Goal: Browse casually

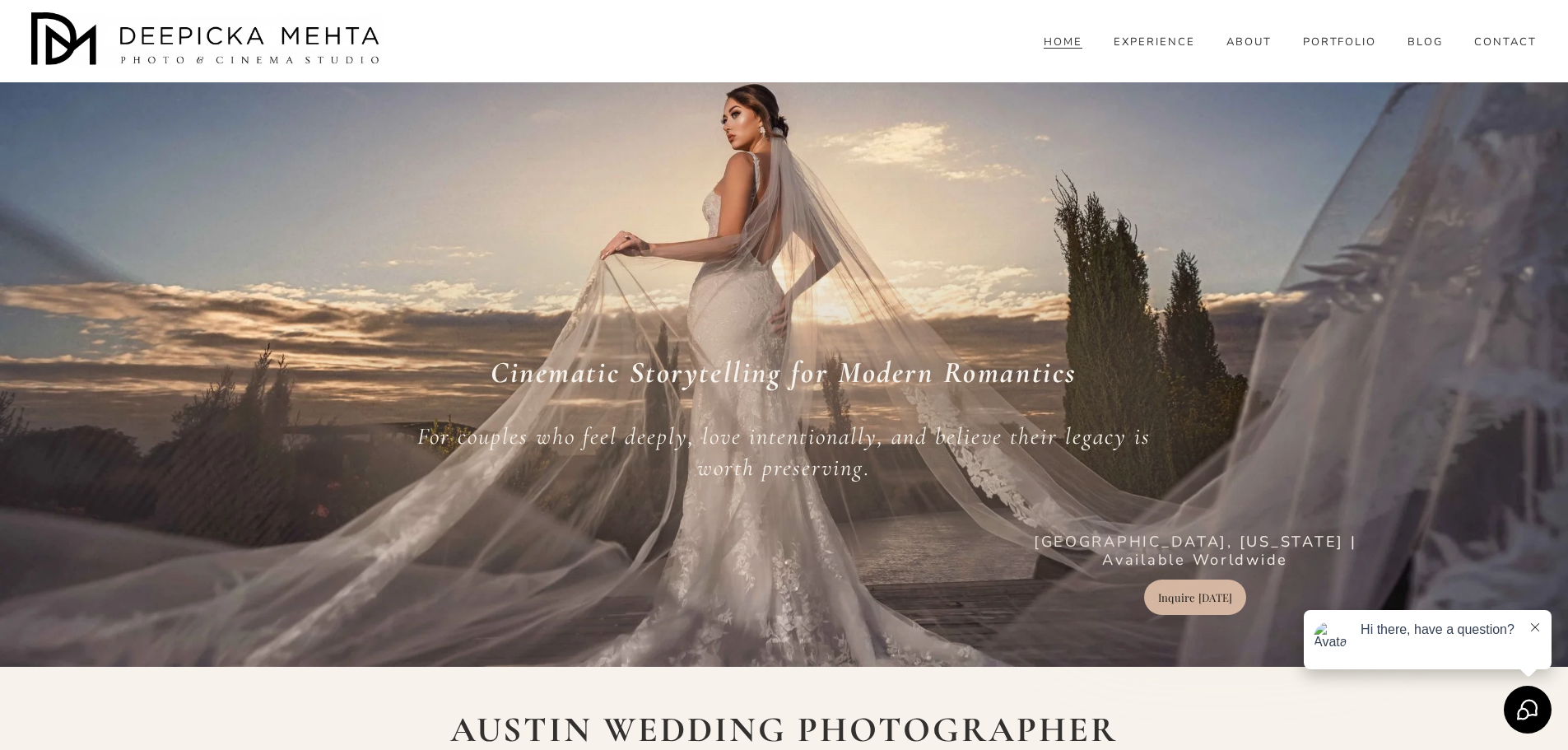
click at [0, 0] on span "WEDDINGS" at bounding box center [0, 0] width 0 height 0
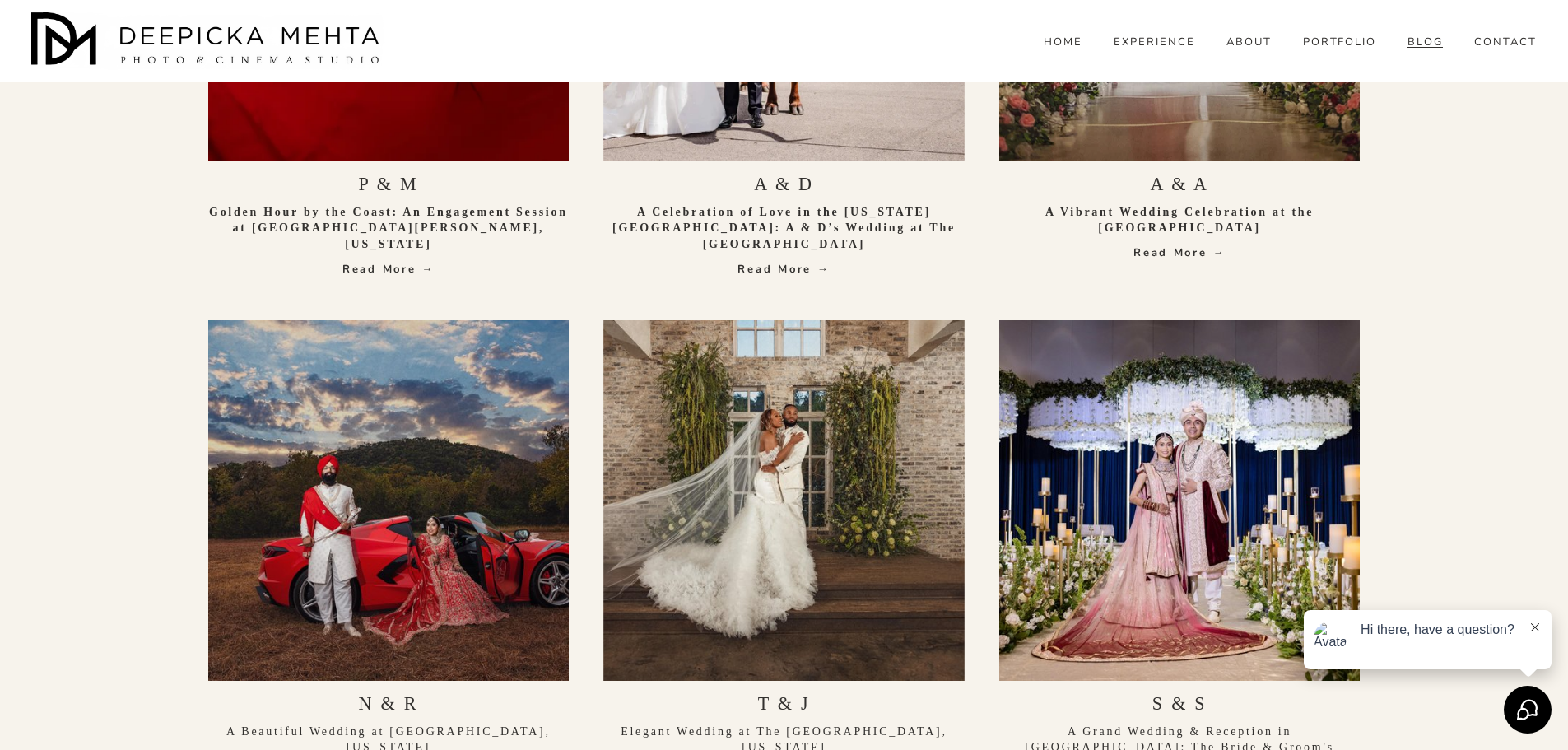
scroll to position [989, 0]
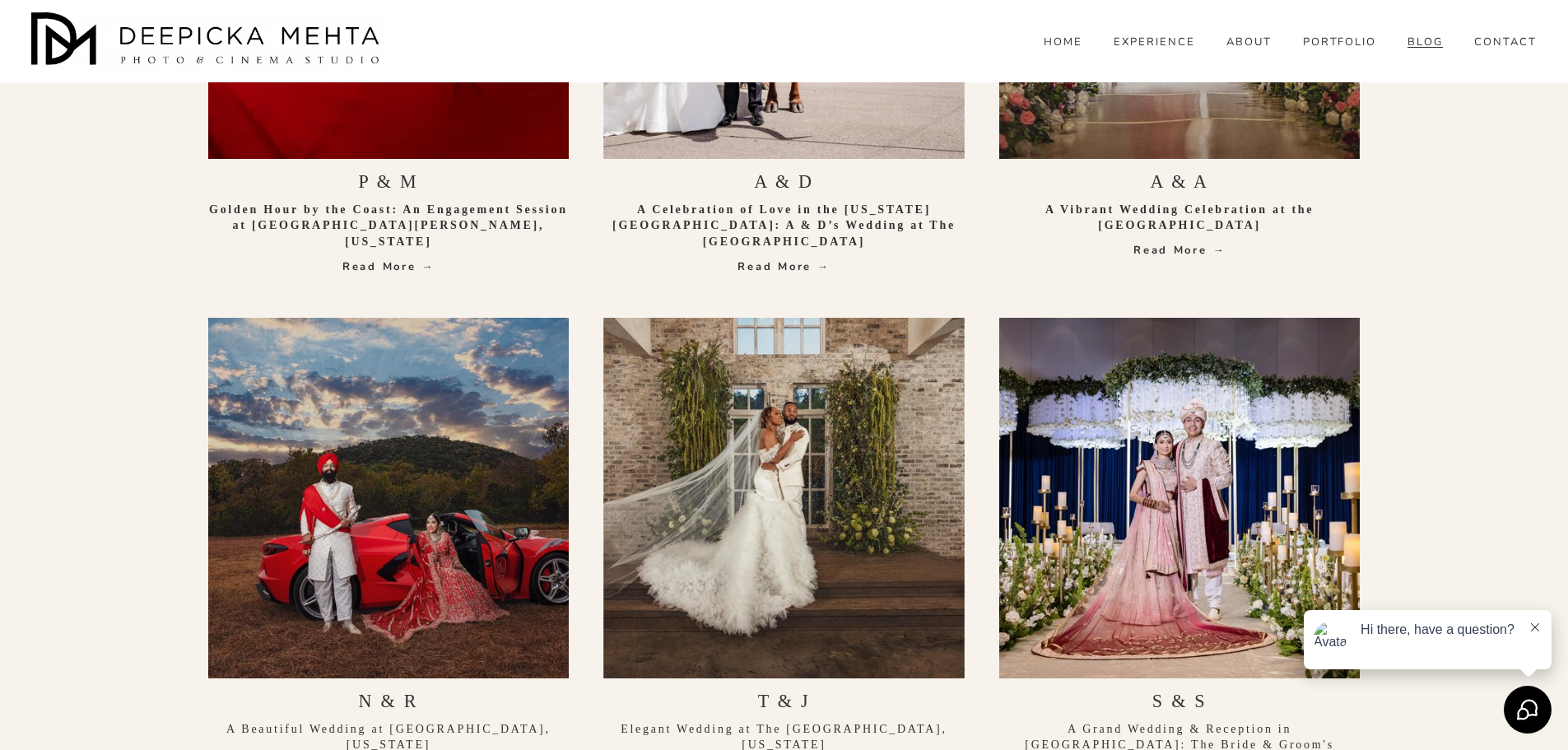
click at [1198, 252] on link "Read More →" at bounding box center [1180, 250] width 362 height 17
